Goal: Task Accomplishment & Management: Use online tool/utility

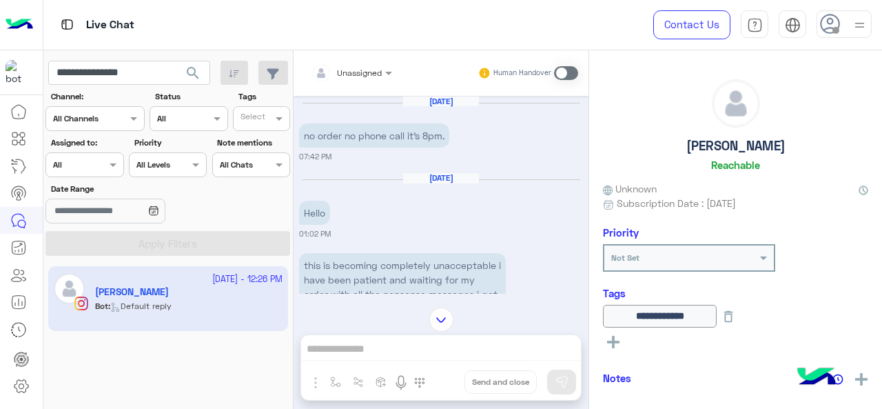
scroll to position [1742, 0]
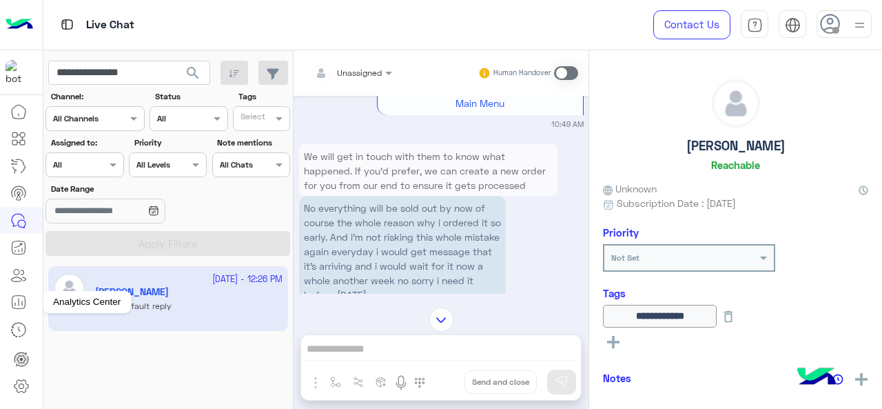
click at [21, 309] on icon at bounding box center [18, 302] width 17 height 17
click at [22, 303] on icon at bounding box center [22, 303] width 0 height 4
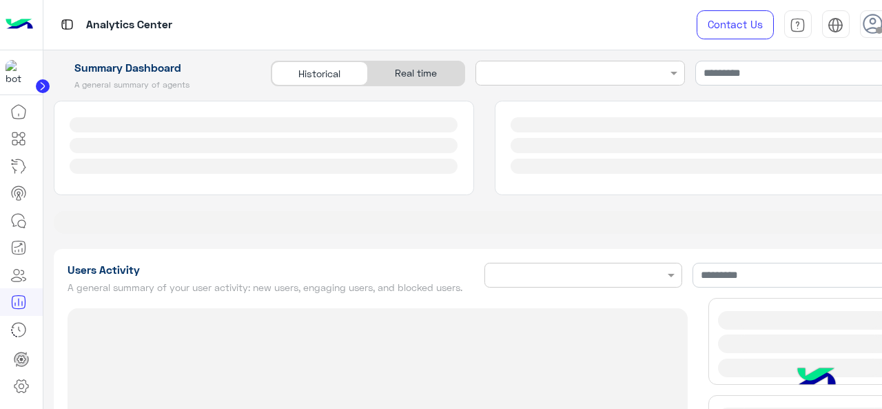
type input "**********"
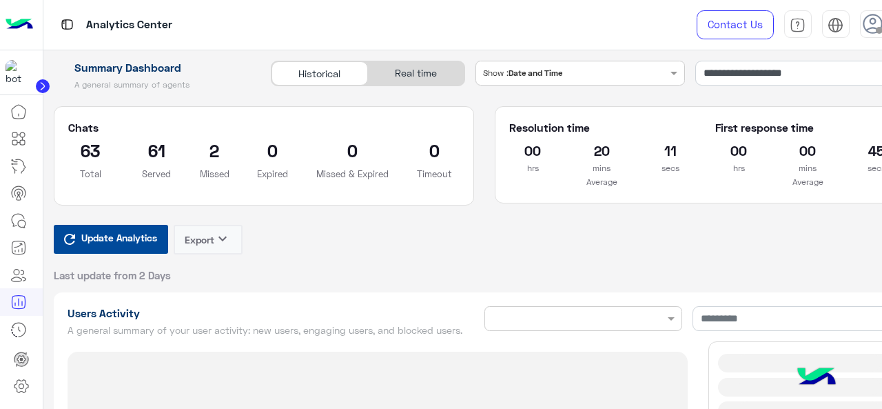
type input "**********"
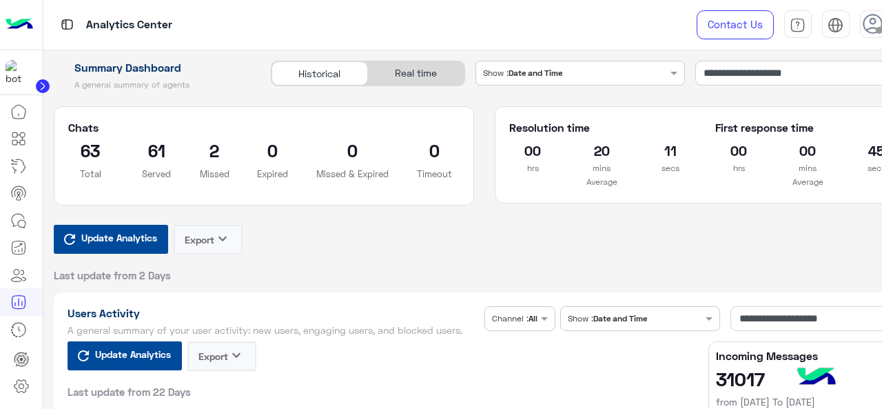
type input "**********"
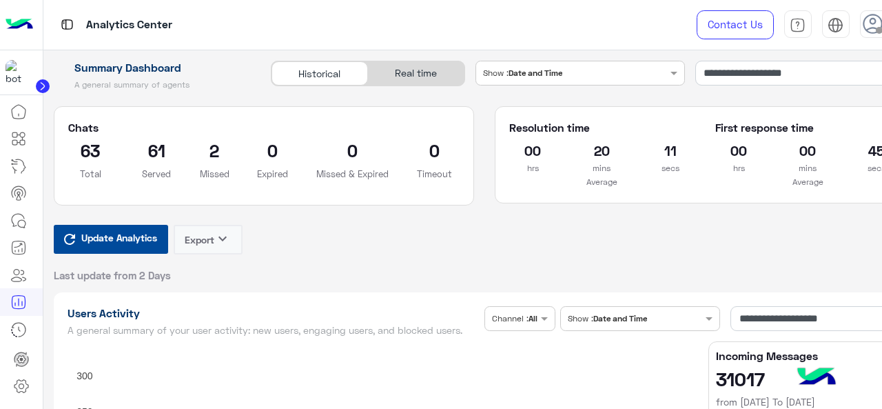
type input "**********"
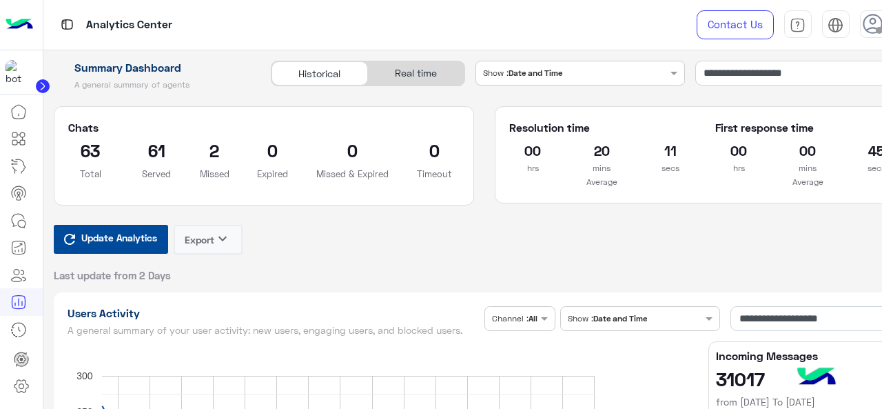
type input "**********"
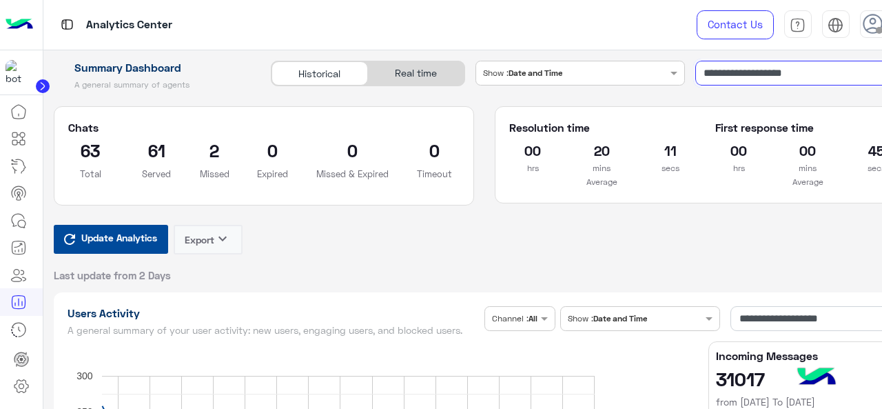
click at [744, 70] on input "**********" at bounding box center [806, 73] width 220 height 25
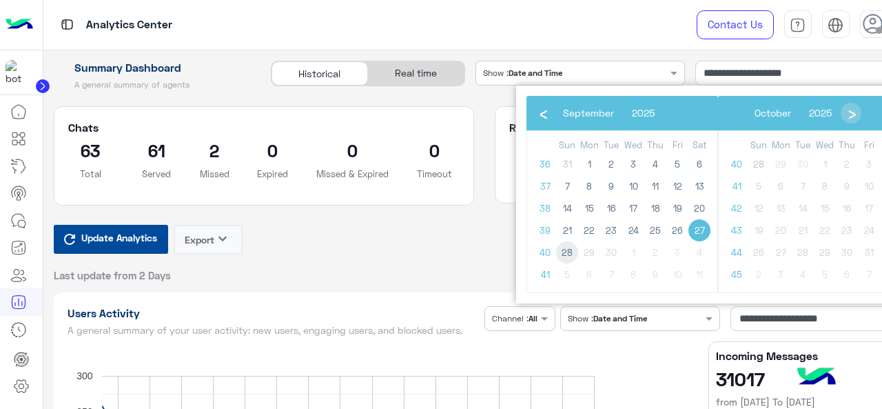
click at [565, 248] on span "28" at bounding box center [567, 252] width 22 height 22
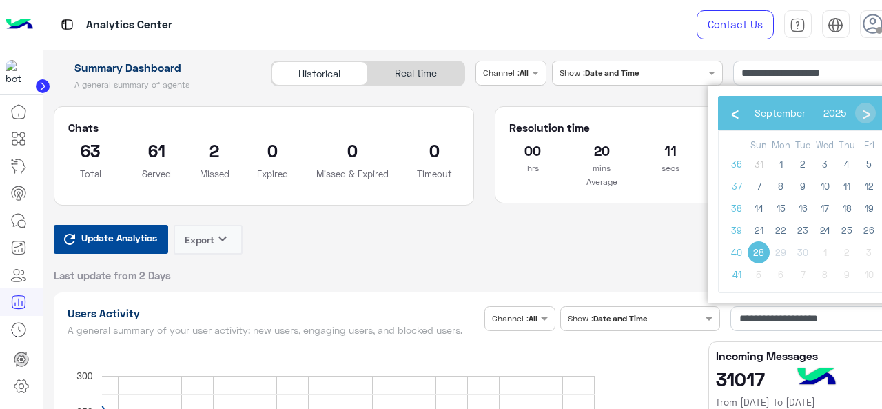
click at [757, 254] on span "28" at bounding box center [759, 252] width 22 height 22
type input "**********"
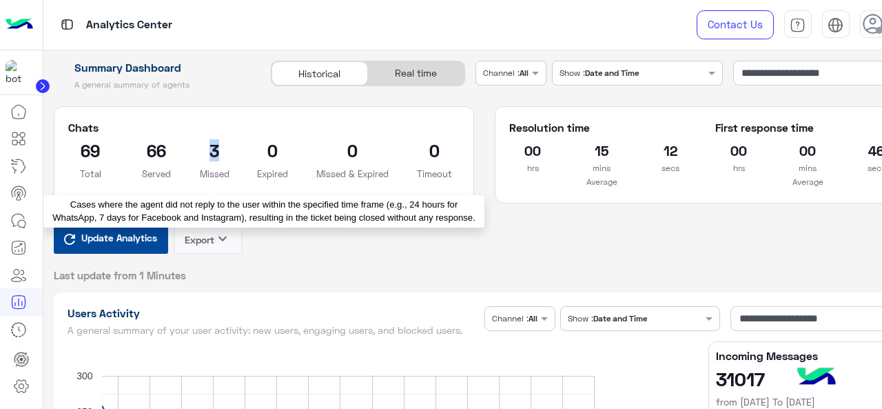
drag, startPoint x: 207, startPoint y: 152, endPoint x: 223, endPoint y: 154, distance: 16.7
click at [223, 154] on h2 "3" at bounding box center [215, 150] width 30 height 22
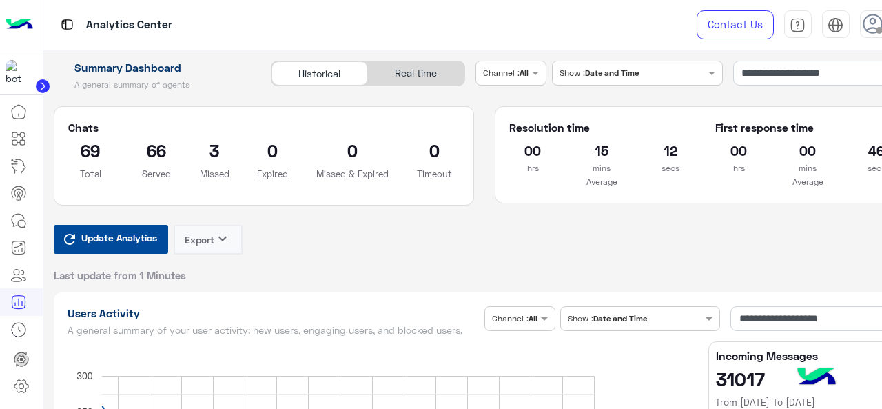
click at [352, 270] on div "Update Analytics Export keyboard_arrow_down Last update from 1 Minutes" at bounding box center [485, 253] width 862 height 57
click at [19, 215] on icon at bounding box center [18, 220] width 17 height 17
click at [19, 226] on icon at bounding box center [18, 220] width 17 height 17
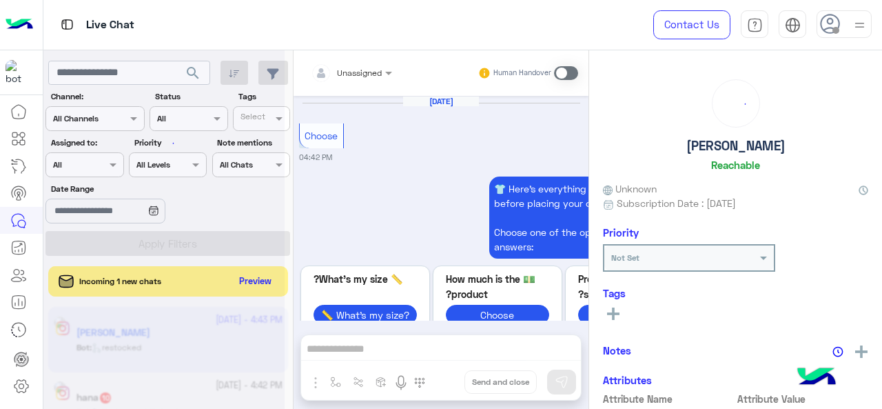
scroll to position [977, 0]
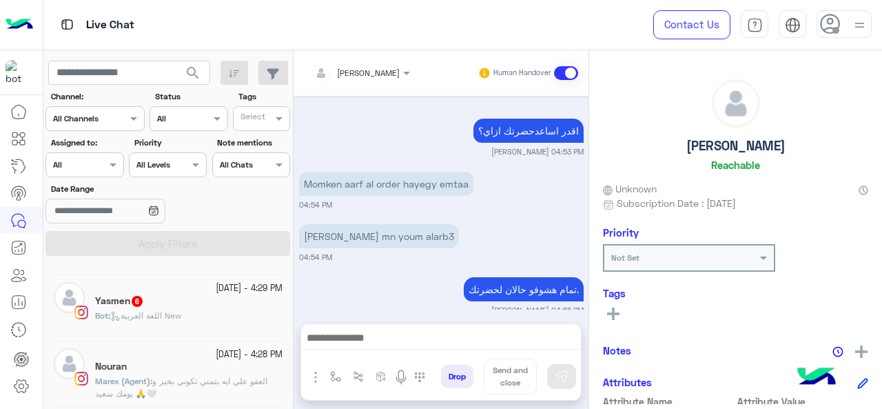
scroll to position [378, 0]
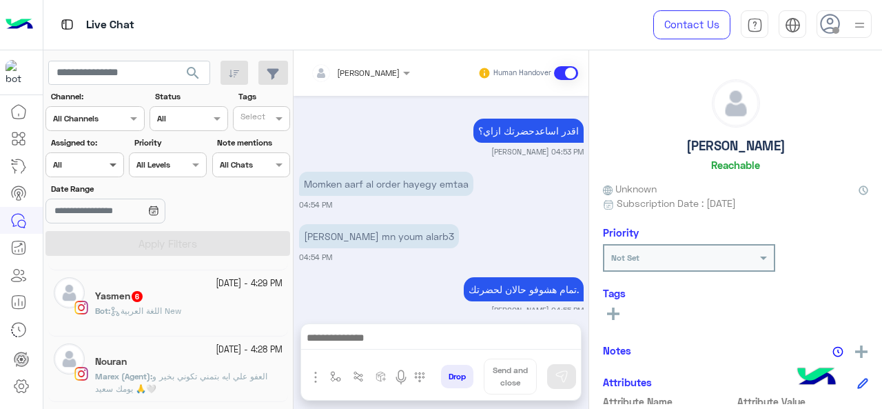
click at [112, 159] on span at bounding box center [114, 164] width 17 height 14
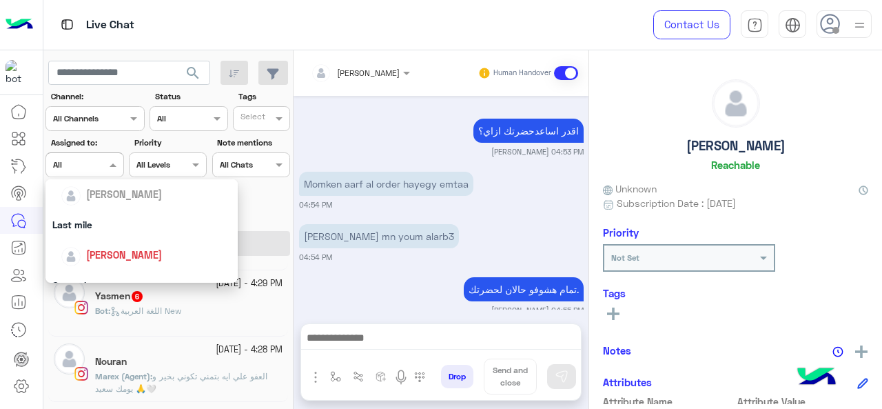
scroll to position [159, 0]
click at [114, 231] on div "Last mile" at bounding box center [141, 225] width 193 height 26
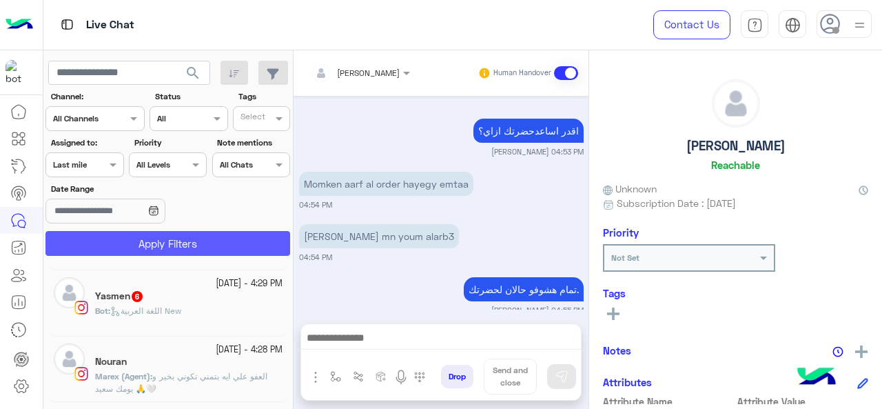
click at [121, 249] on button "Apply Filters" at bounding box center [167, 243] width 245 height 25
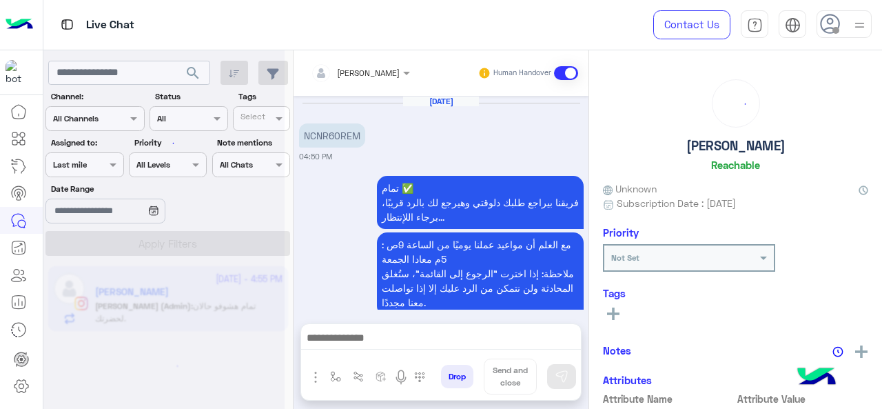
scroll to position [438, 0]
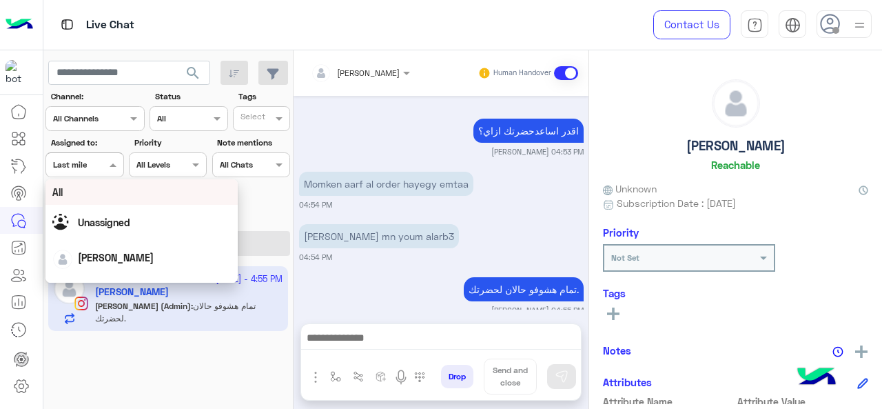
click at [105, 172] on div "Assigned on Last mile" at bounding box center [84, 164] width 78 height 25
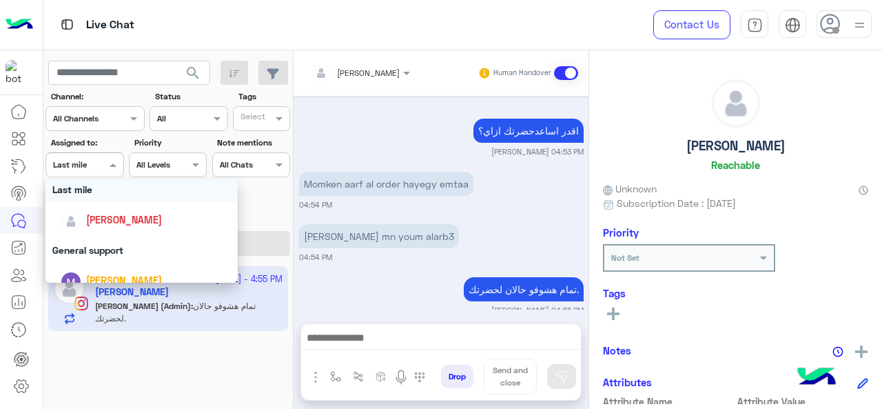
scroll to position [193, 0]
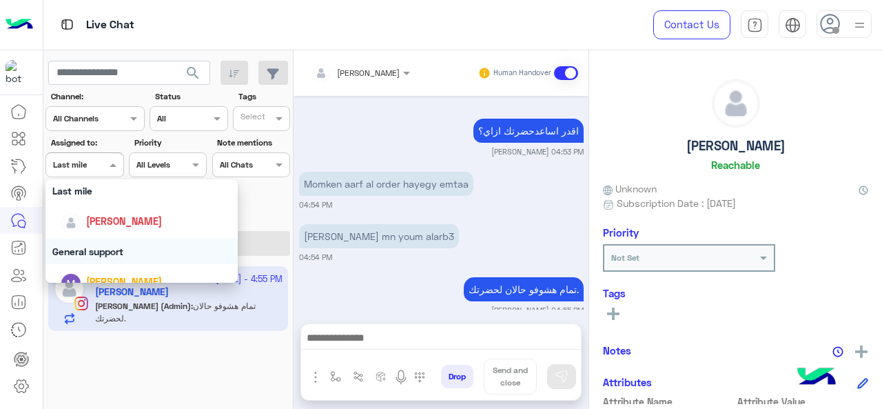
click at [111, 246] on div "General support" at bounding box center [141, 251] width 193 height 26
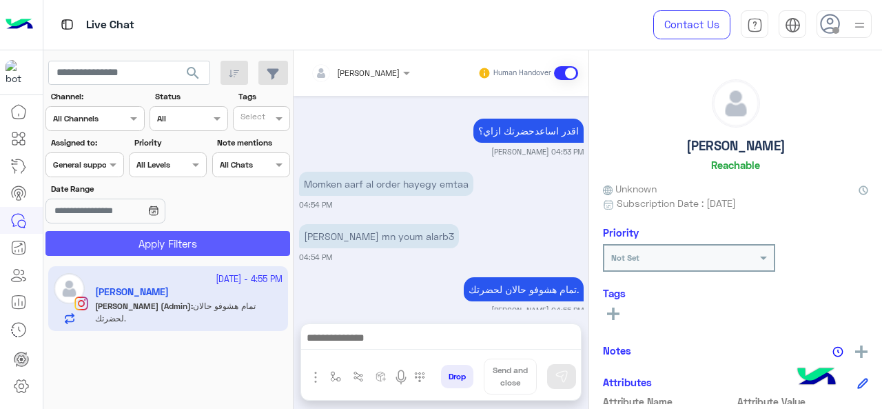
click at [125, 238] on button "Apply Filters" at bounding box center [167, 243] width 245 height 25
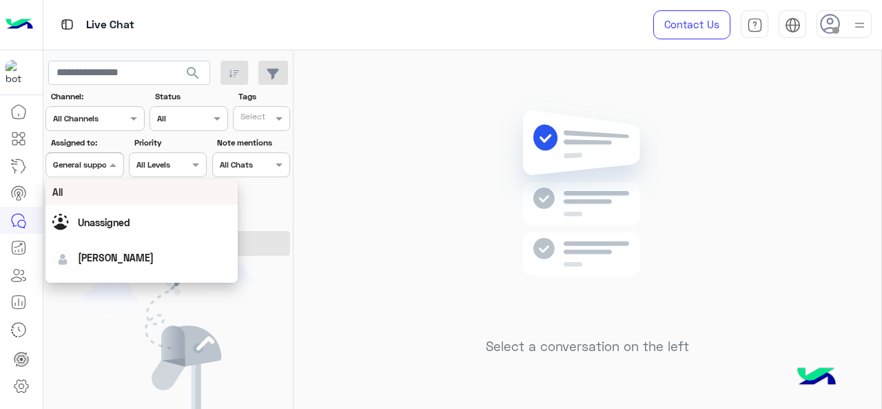
click at [95, 172] on div "Assigned on General support" at bounding box center [84, 164] width 78 height 25
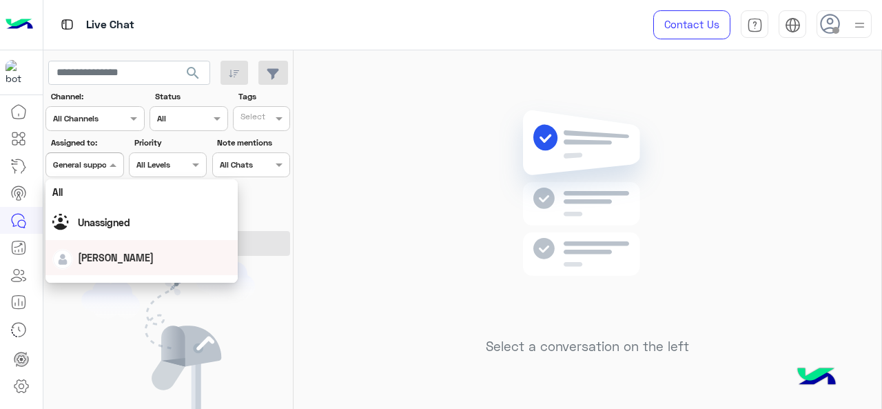
scroll to position [270, 0]
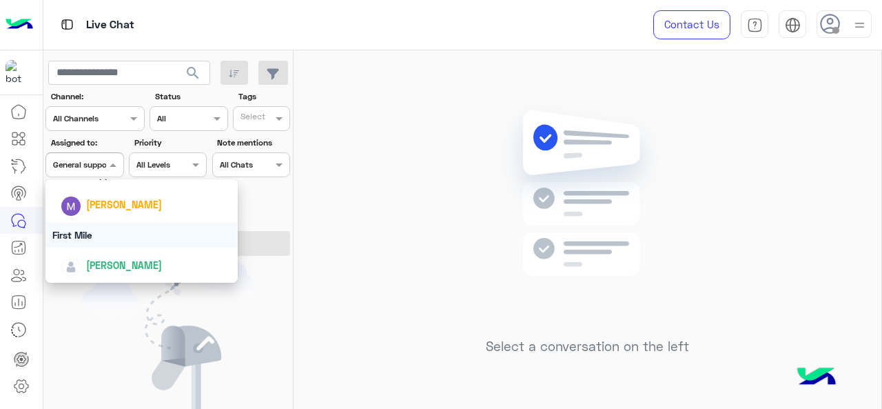
click at [101, 238] on div "First Mile" at bounding box center [141, 235] width 193 height 26
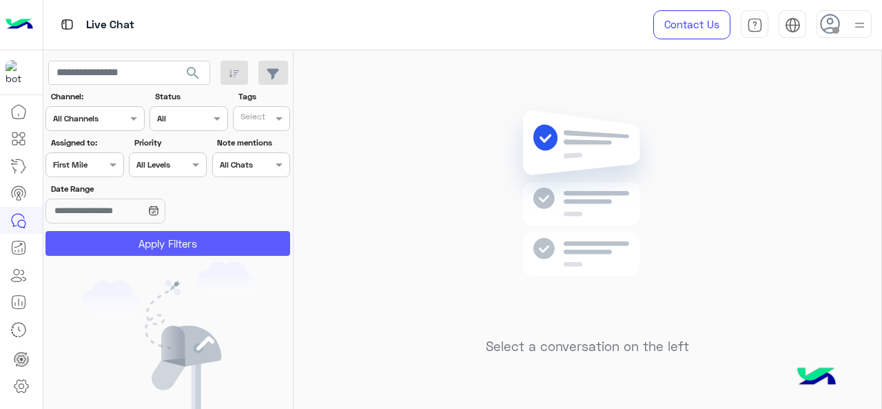
click at [112, 241] on button "Apply Filters" at bounding box center [167, 243] width 245 height 25
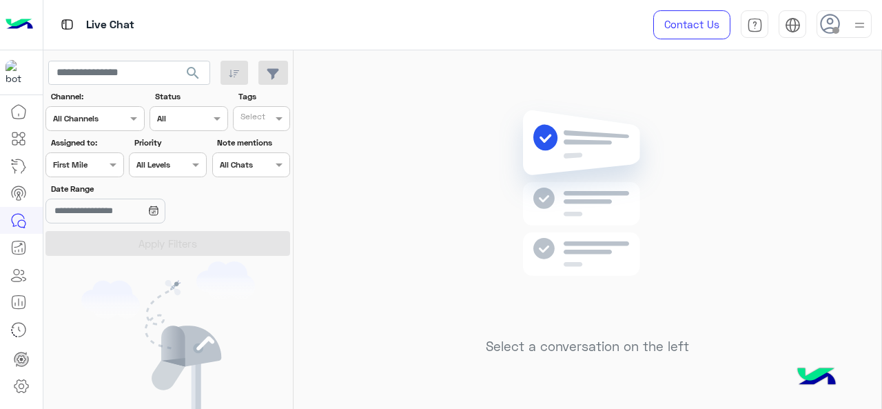
click at [91, 157] on div at bounding box center [84, 162] width 77 height 13
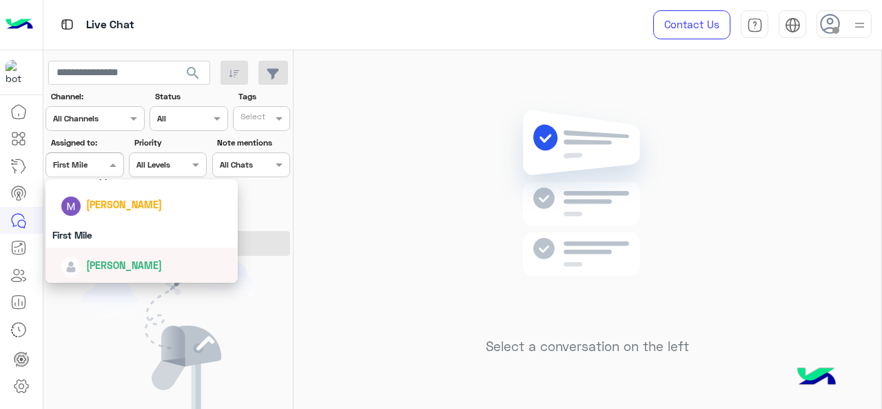
click at [104, 260] on span "[PERSON_NAME]" at bounding box center [124, 265] width 76 height 12
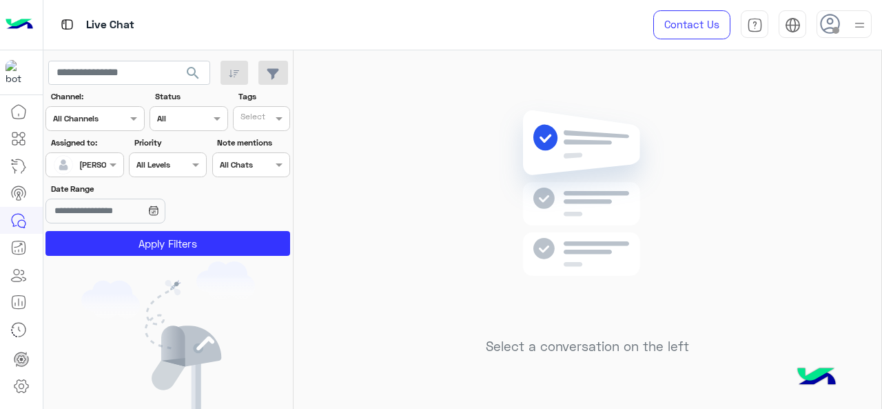
click at [104, 260] on app-inbox-users-filters "search Channel: Channel All Channels Status Channel All Tags Select Assigned to…" at bounding box center [168, 155] width 250 height 211
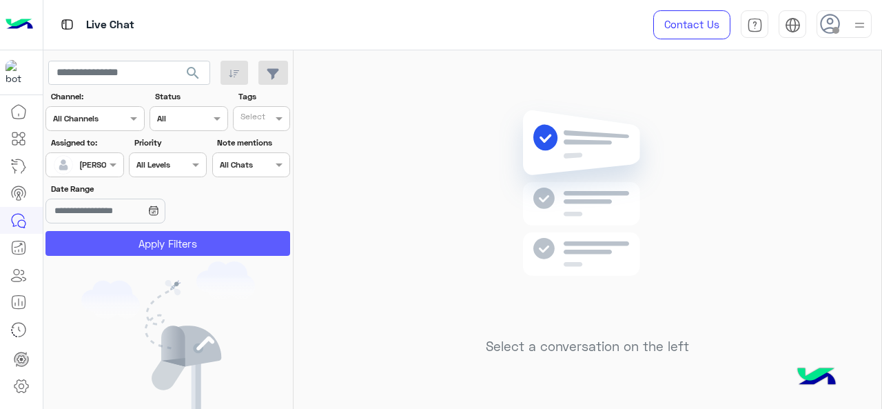
click at [161, 243] on button "Apply Filters" at bounding box center [167, 243] width 245 height 25
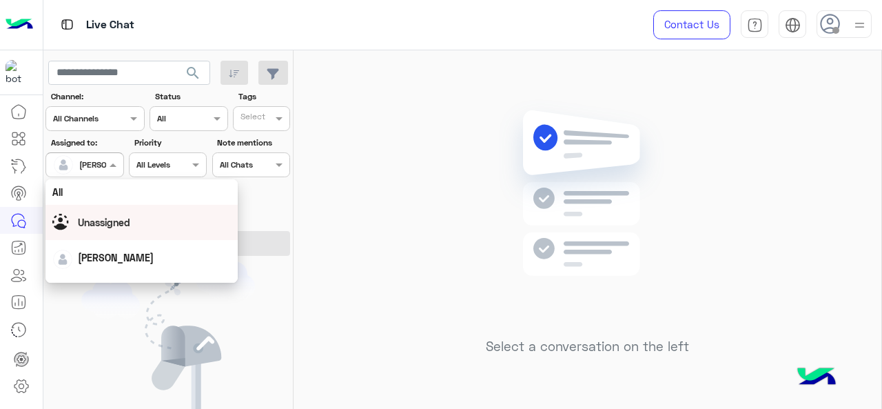
drag, startPoint x: 82, startPoint y: 156, endPoint x: 99, endPoint y: 222, distance: 67.7
click at [99, 222] on body "Live Chat Contact Us Help Center عربي English search Channel: Channel All Chann…" at bounding box center [441, 204] width 882 height 409
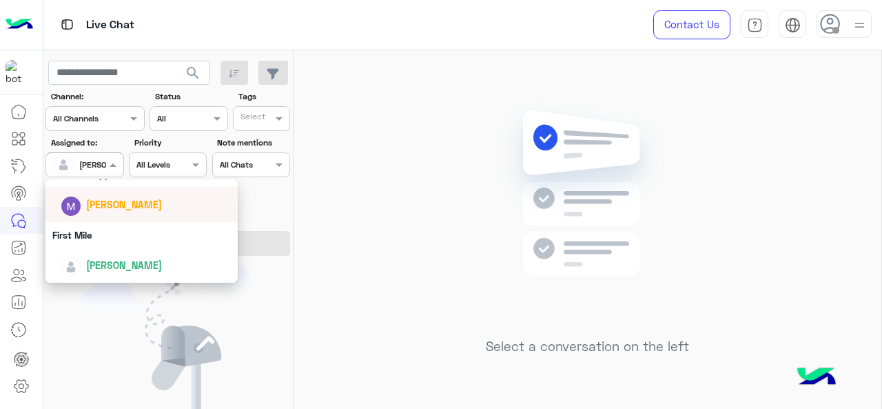
click at [99, 210] on span "[PERSON_NAME]" at bounding box center [124, 205] width 76 height 12
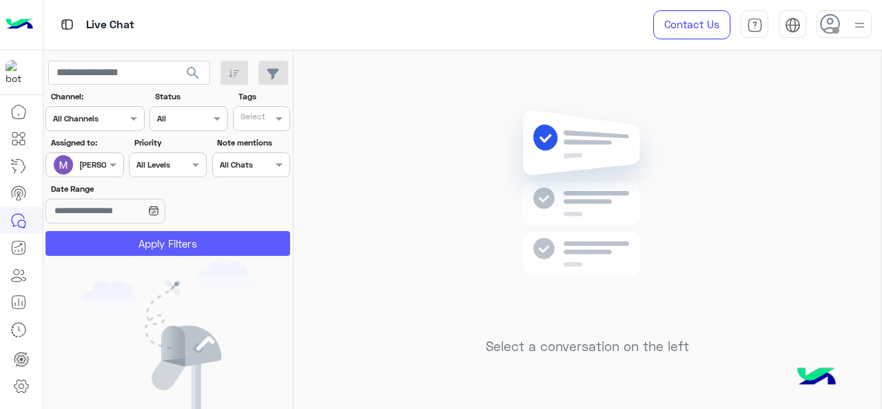
click at [105, 236] on button "Apply Filters" at bounding box center [167, 243] width 245 height 25
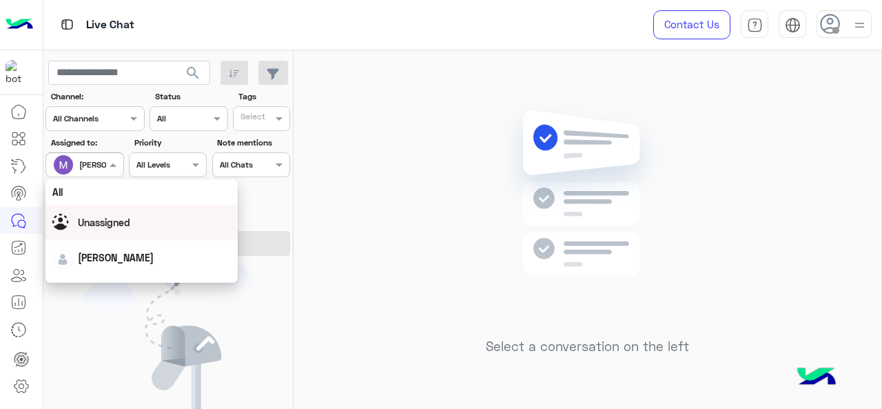
drag, startPoint x: 89, startPoint y: 165, endPoint x: 90, endPoint y: 209, distance: 43.4
click at [90, 209] on body "Live Chat Contact Us Help Center عربي English search Channel: Channel All Chann…" at bounding box center [441, 204] width 882 height 409
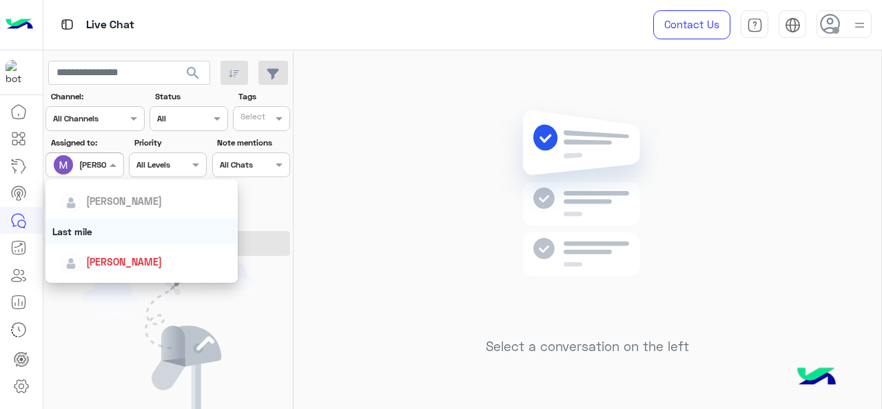
scroll to position [153, 0]
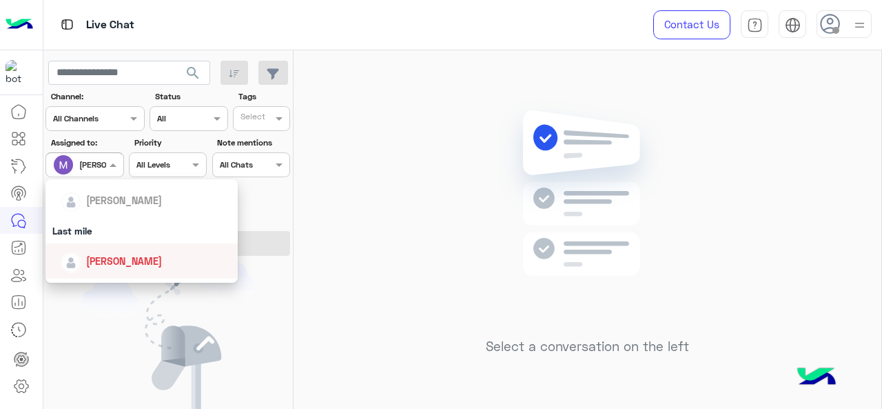
click at [99, 249] on div "[PERSON_NAME]" at bounding box center [146, 261] width 171 height 24
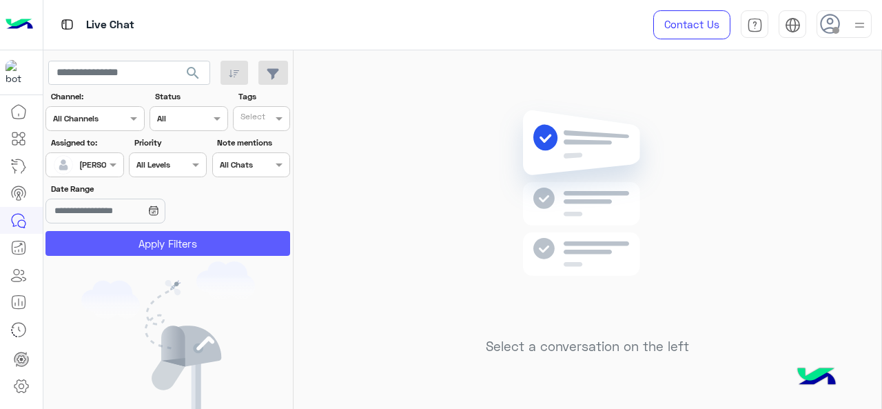
click at [99, 249] on button "Apply Filters" at bounding box center [167, 243] width 245 height 25
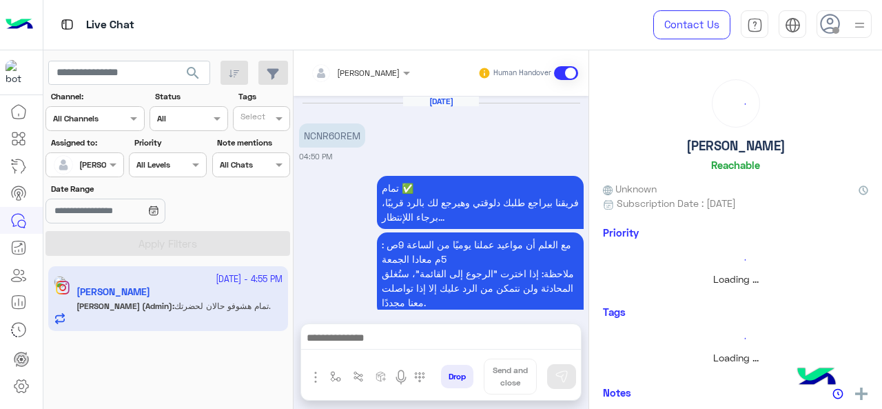
scroll to position [438, 0]
